Goal: Find specific page/section: Find specific page/section

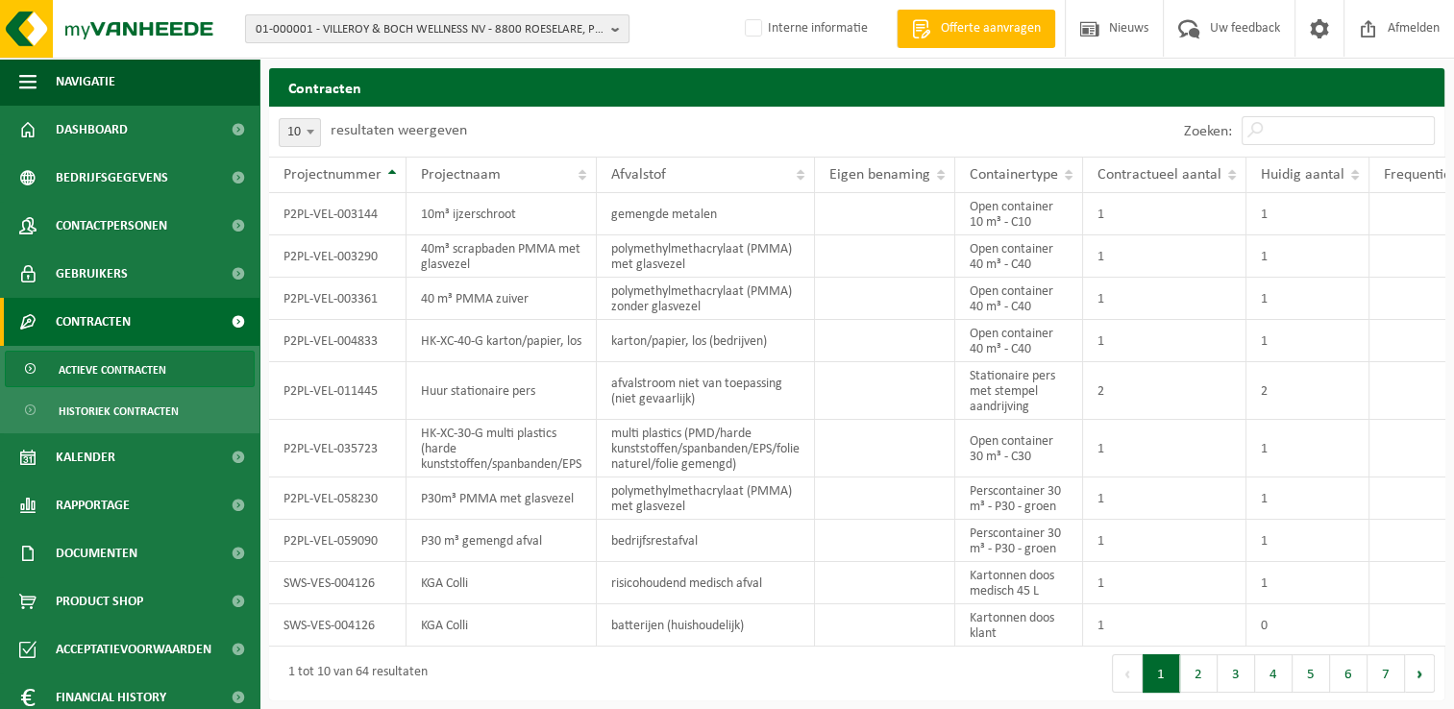
click at [311, 25] on span "01-000001 - VILLEROY & BOCH WELLNESS NV - 8800 ROESELARE, POPULIERSTRAAT 1" at bounding box center [430, 29] width 348 height 29
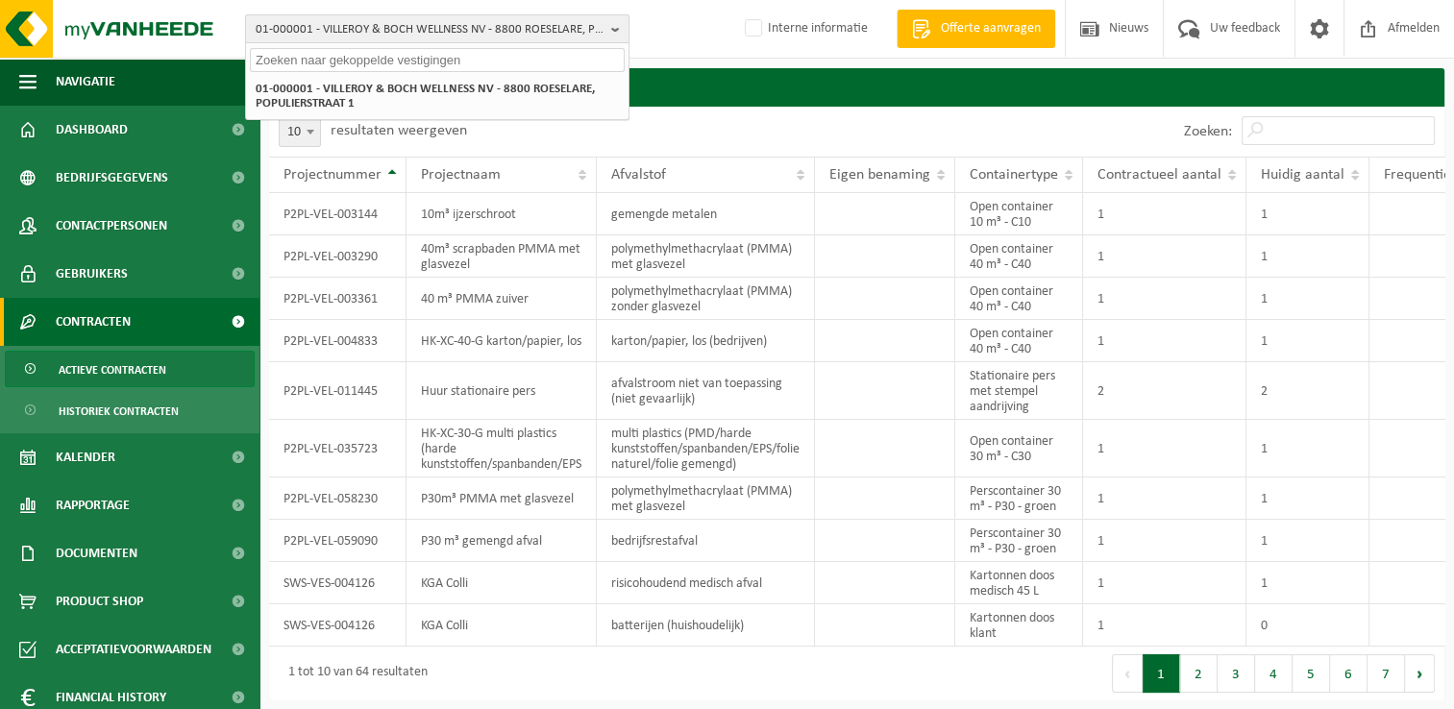
paste input "10-917006"
type input "10-917006"
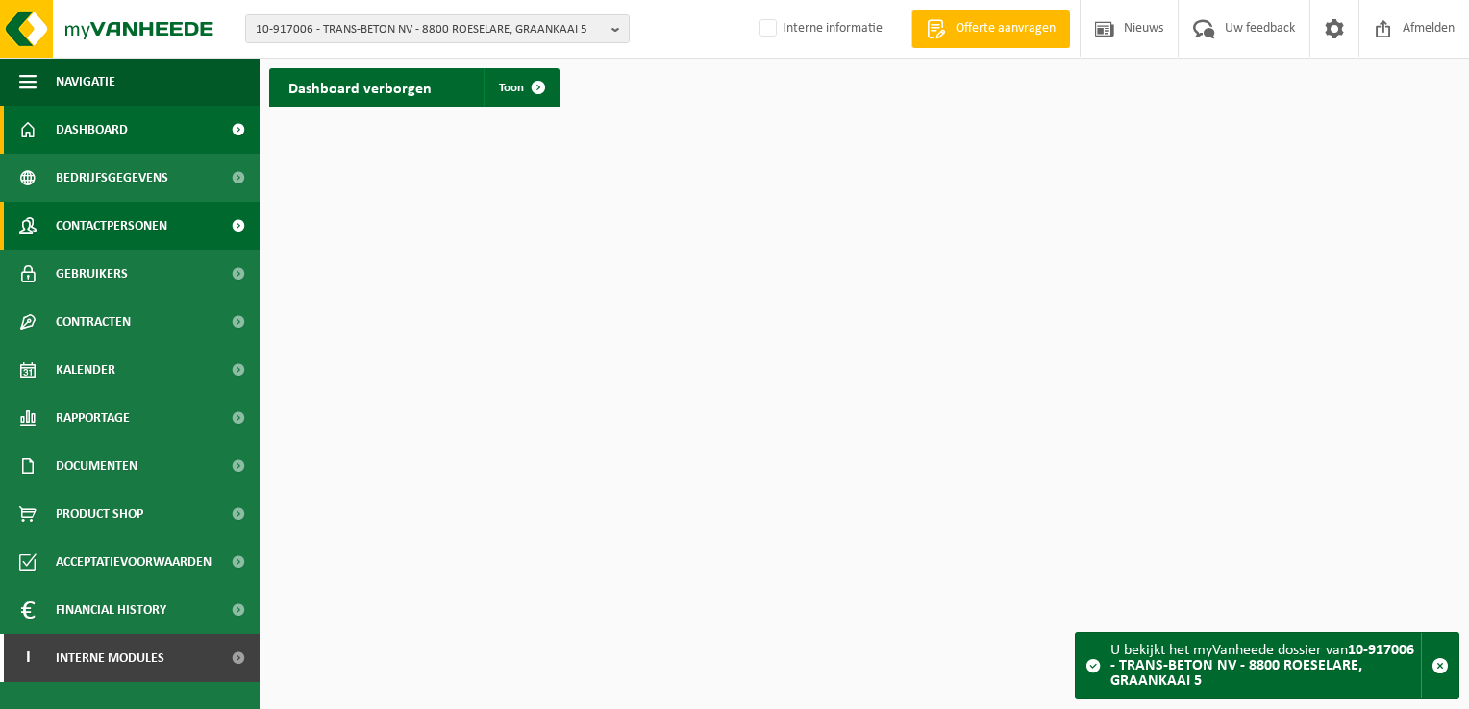
click at [111, 229] on span "Contactpersonen" at bounding box center [111, 226] width 111 height 48
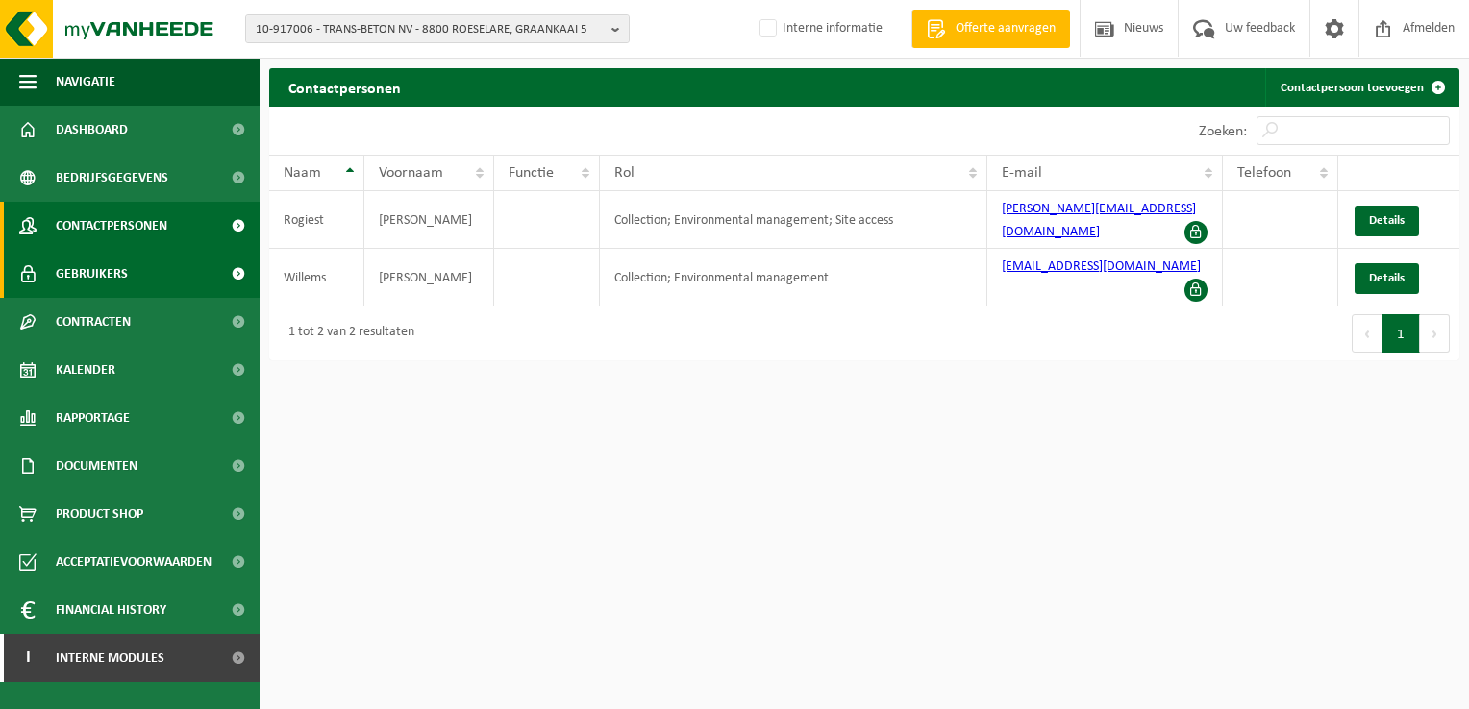
click at [127, 283] on link "Gebruikers" at bounding box center [130, 274] width 260 height 48
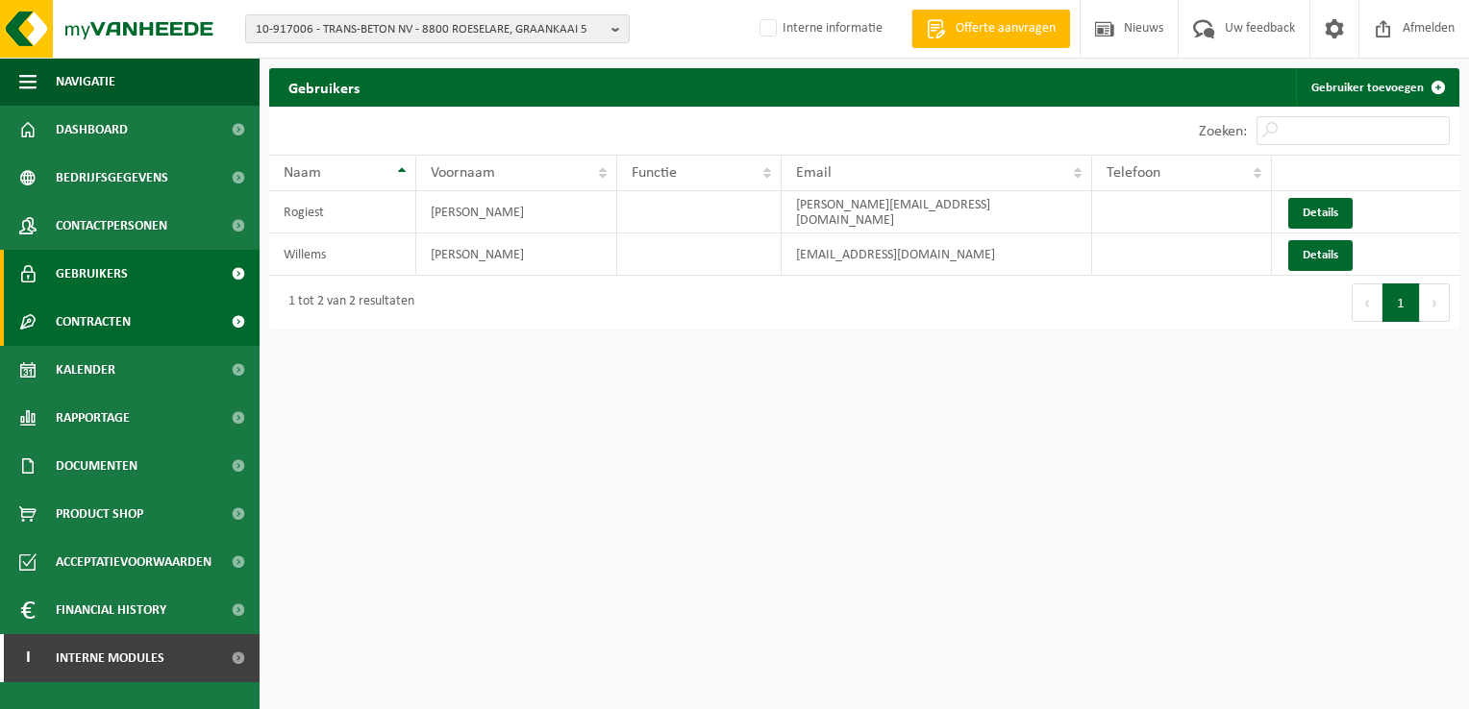
click at [150, 319] on link "Contracten" at bounding box center [130, 322] width 260 height 48
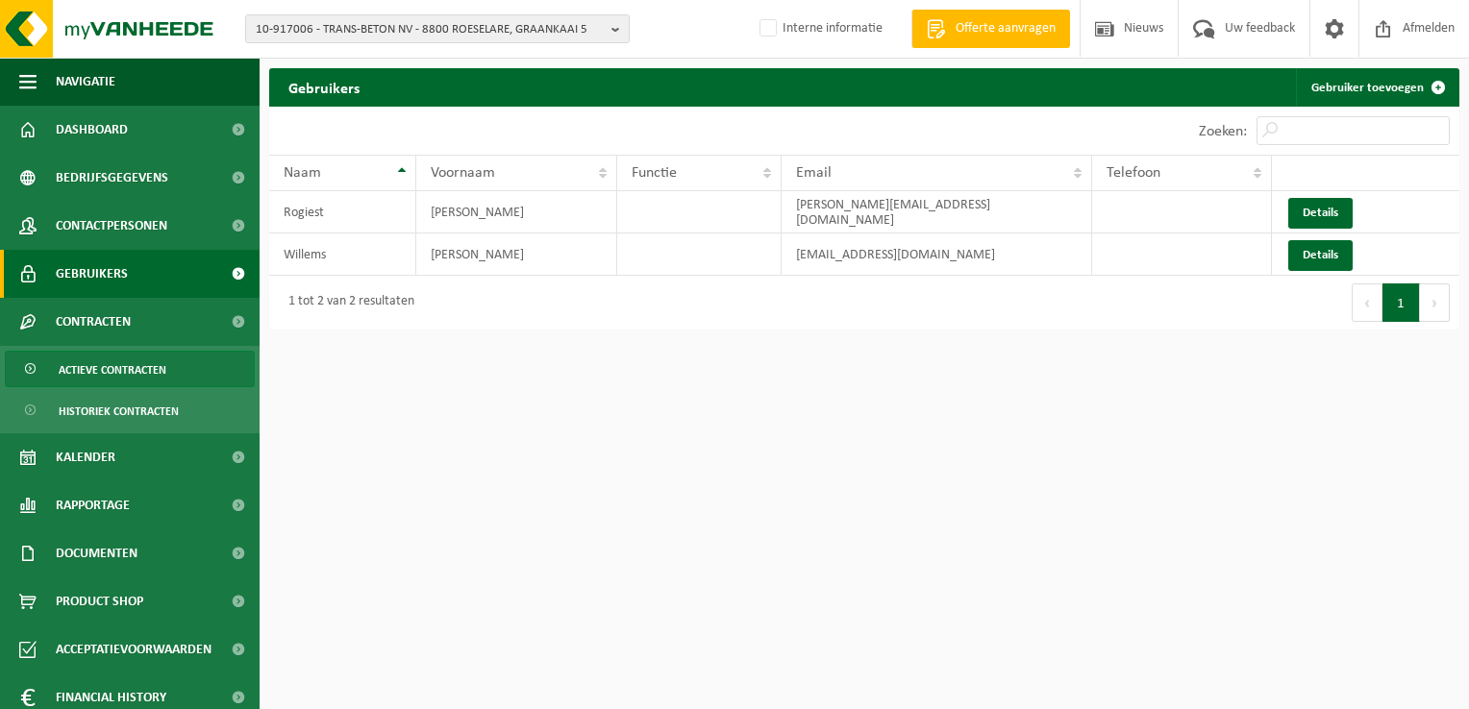
click at [139, 371] on span "Actieve contracten" at bounding box center [113, 370] width 108 height 37
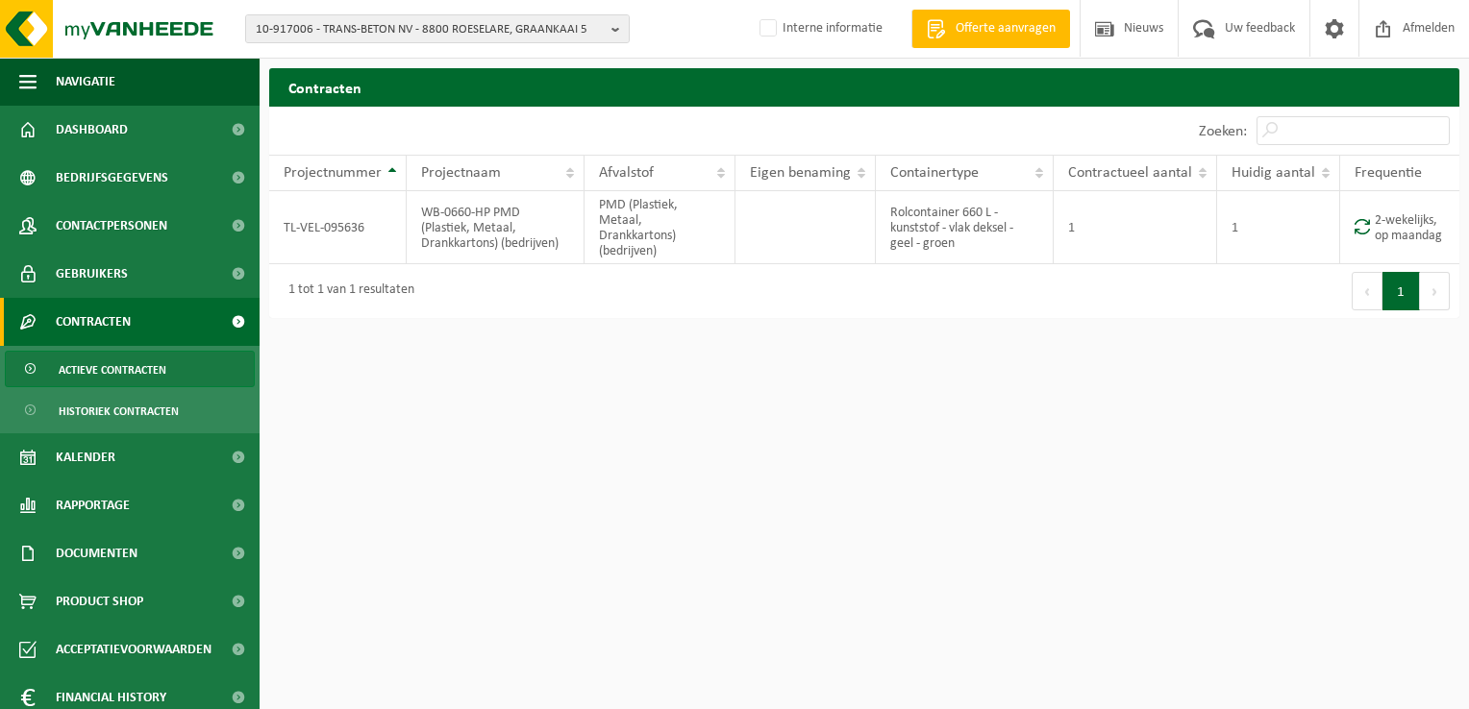
click at [507, 417] on html "10-917006 - TRANS-BETON NV - 8800 ROESELARE, GRAANKAAI 5 01-068210 - TRANS-BETO…" at bounding box center [734, 354] width 1469 height 709
click at [623, 544] on html "10-917006 - TRANS-BETON NV - 8800 ROESELARE, GRAANKAAI 5 01-068210 - TRANS-BETO…" at bounding box center [734, 354] width 1469 height 709
